Goal: Information Seeking & Learning: Check status

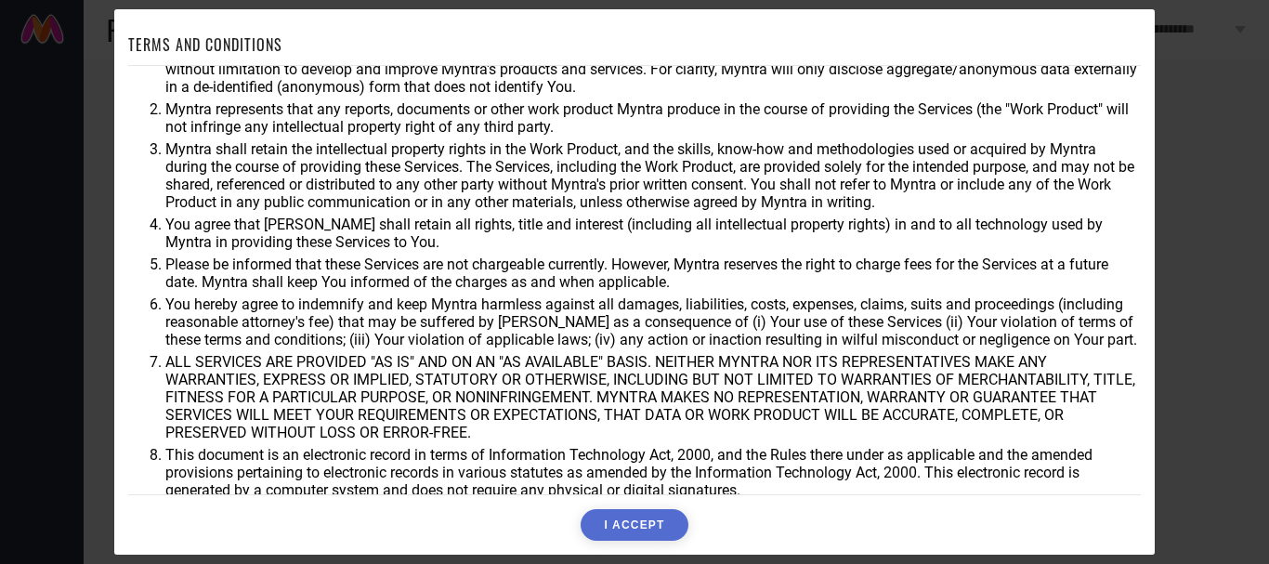
scroll to position [75, 0]
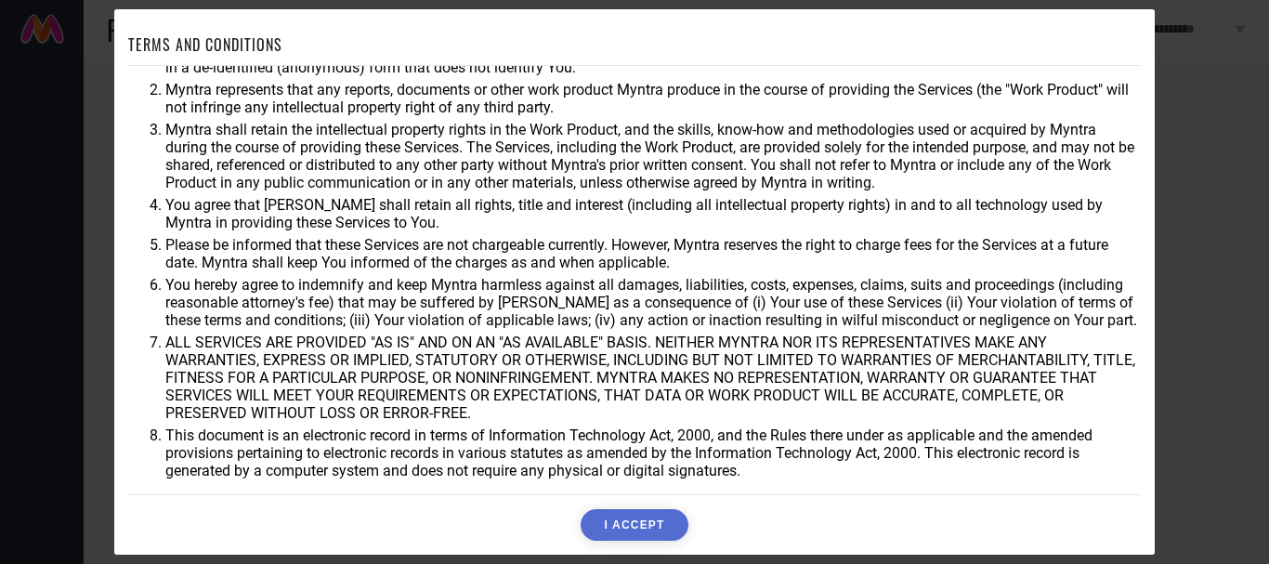
click at [623, 523] on button "I ACCEPT" at bounding box center [633, 525] width 107 height 32
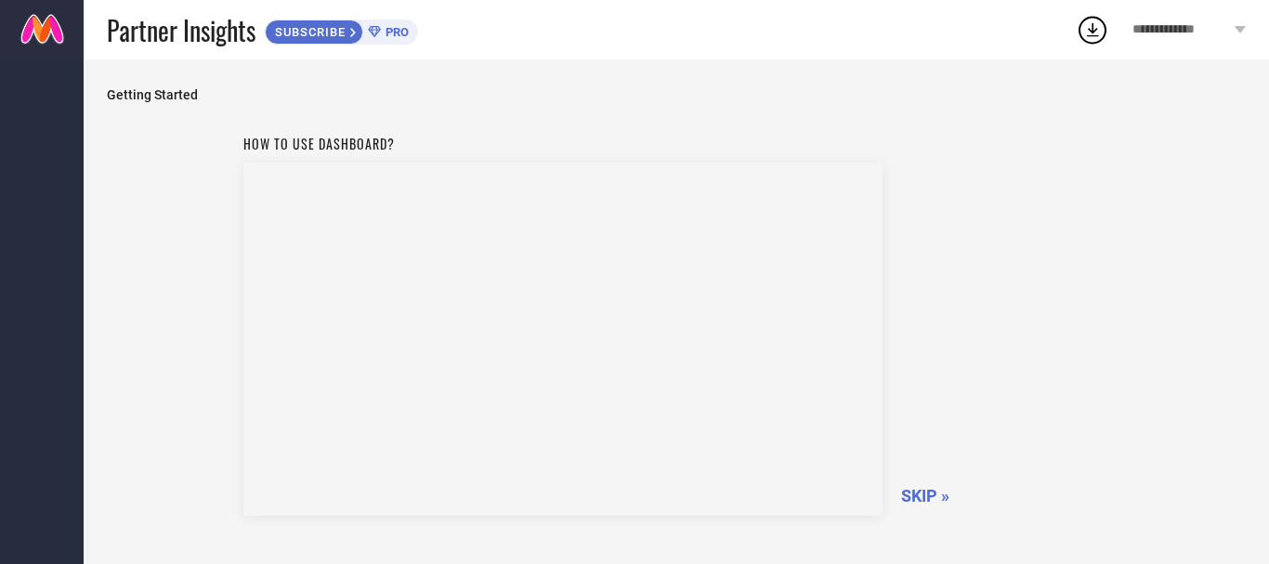
click at [985, 178] on div "How to use dashboard? SKIP »" at bounding box center [676, 322] width 866 height 394
click at [917, 490] on span "SKIP »" at bounding box center [925, 496] width 48 height 20
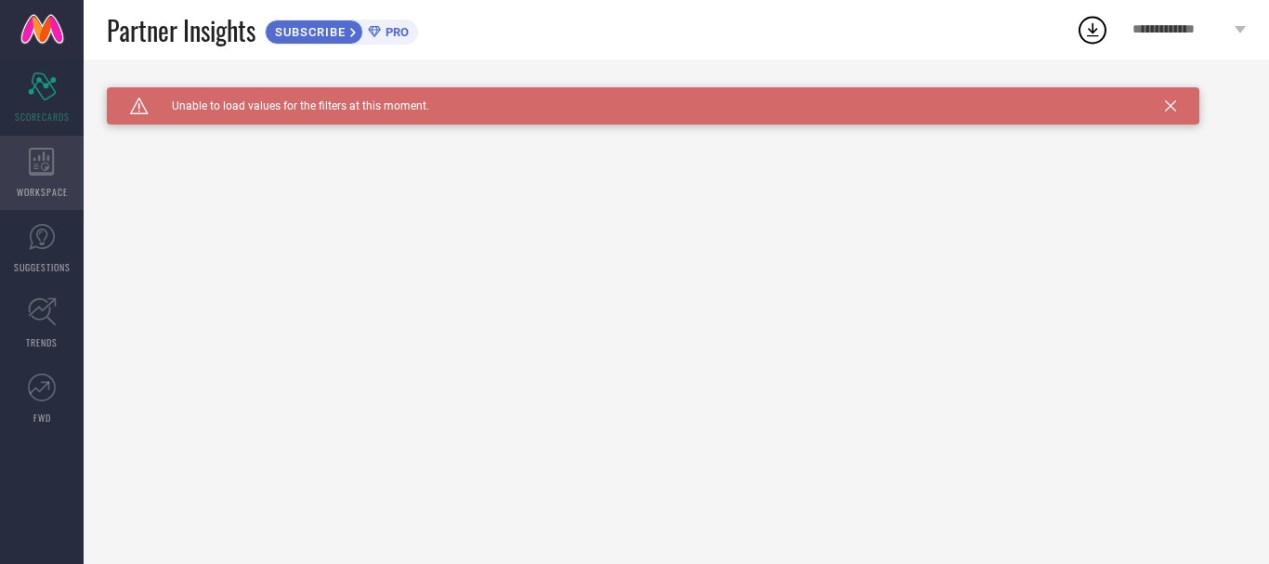
click at [43, 155] on icon at bounding box center [41, 162] width 25 height 28
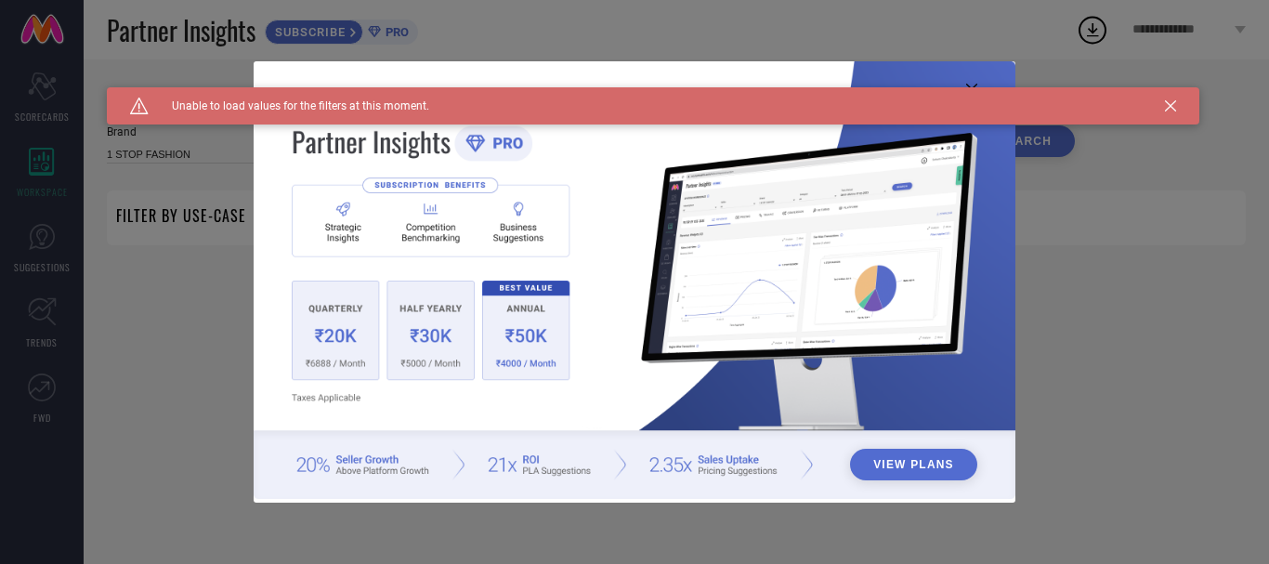
type input "1 STOP FASHION"
type input "All"
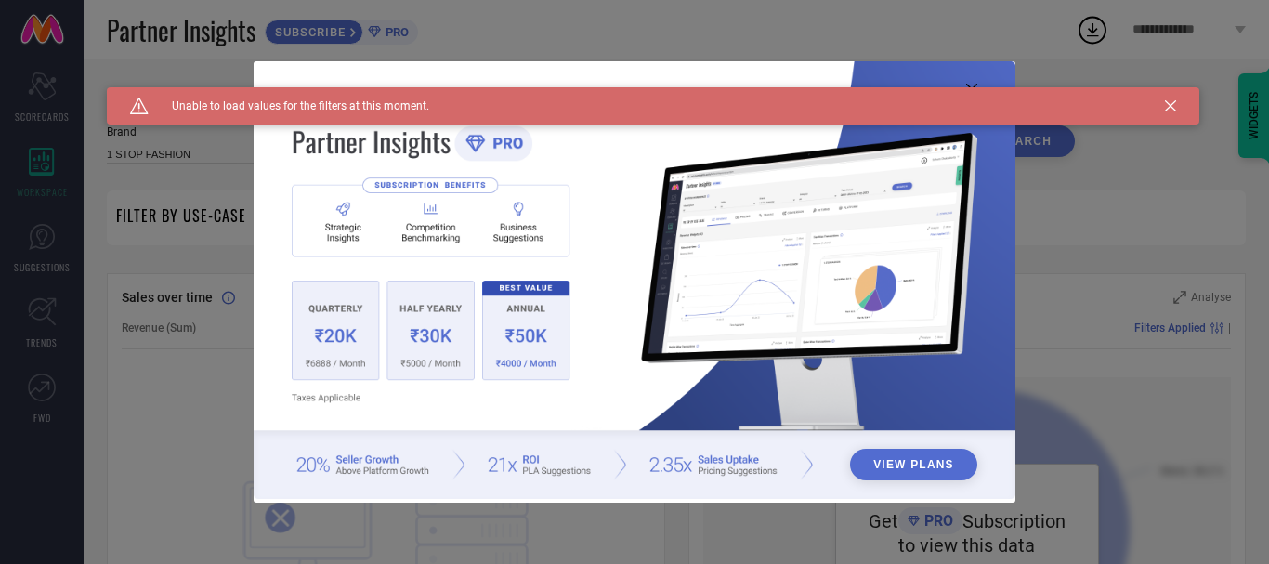
click at [1170, 101] on icon at bounding box center [1170, 105] width 11 height 11
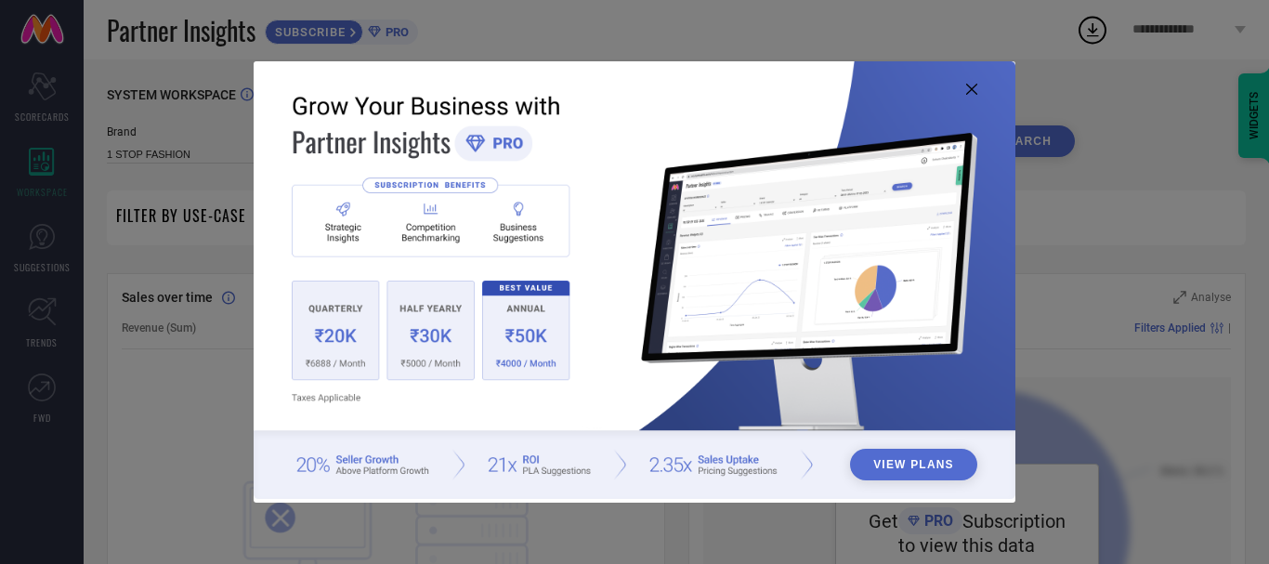
click at [39, 385] on div "View Plans" at bounding box center [634, 282] width 1269 height 564
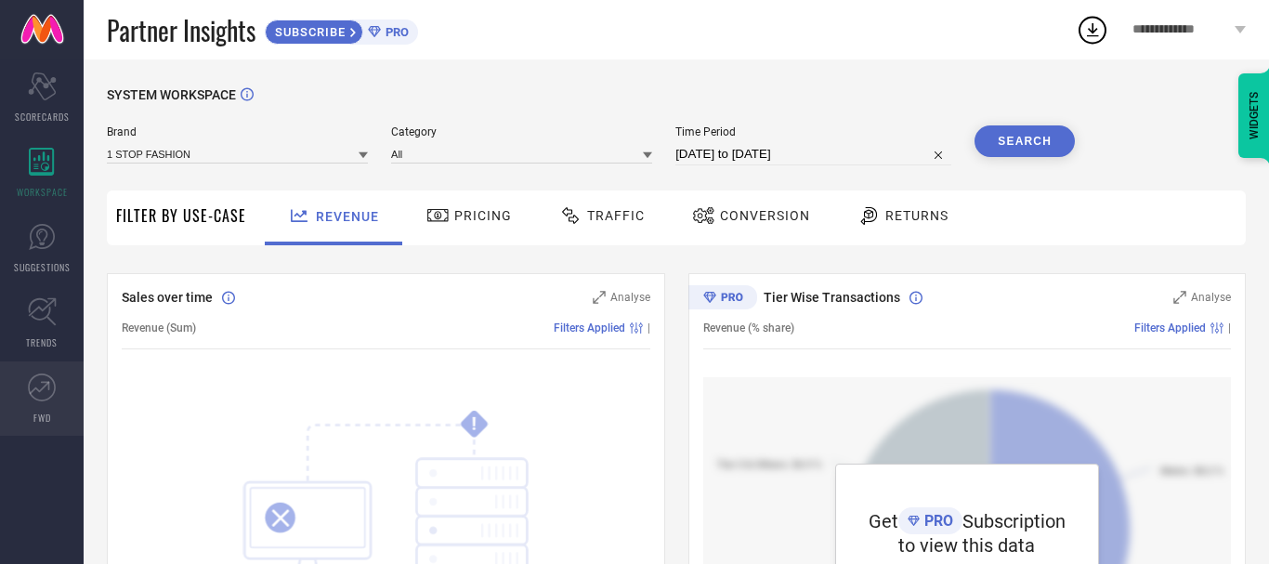
click at [39, 385] on icon at bounding box center [42, 387] width 28 height 28
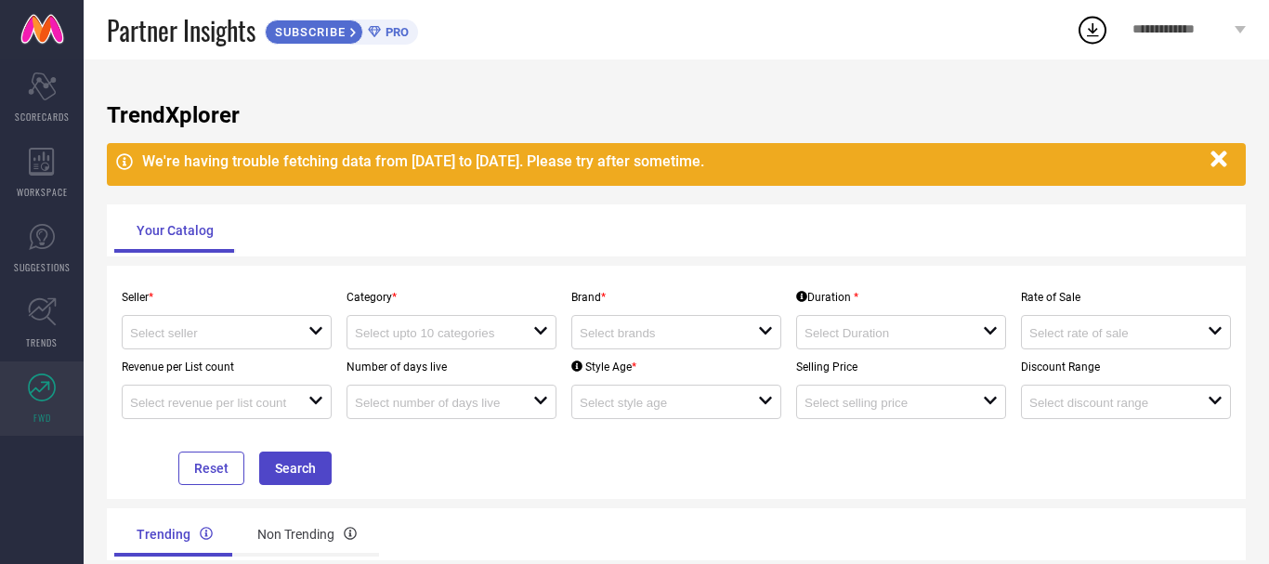
click at [1153, 22] on span "**********" at bounding box center [1181, 30] width 98 height 16
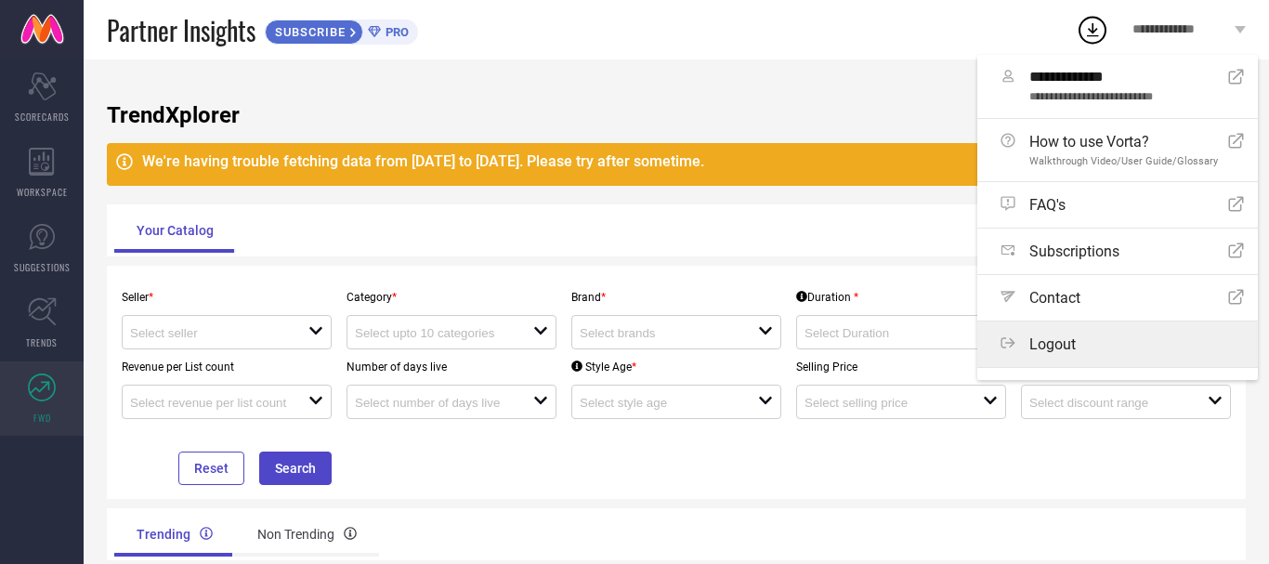
click at [1048, 344] on span "Logout" at bounding box center [1052, 344] width 46 height 18
click at [0, 0] on button "Logout" at bounding box center [0, 0] width 0 height 0
